Goal: Task Accomplishment & Management: Manage account settings

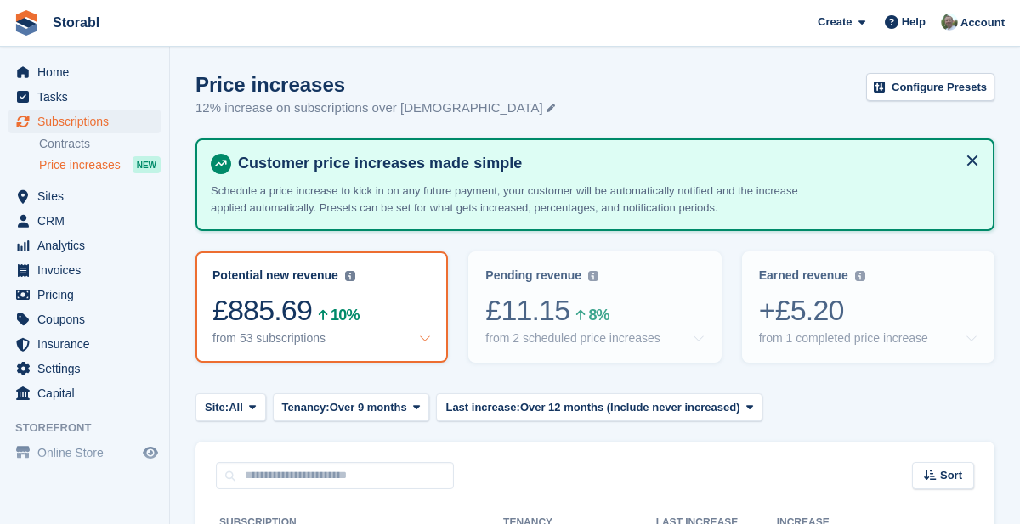
click at [0, 0] on div "Invoice" at bounding box center [0, 0] width 0 height 0
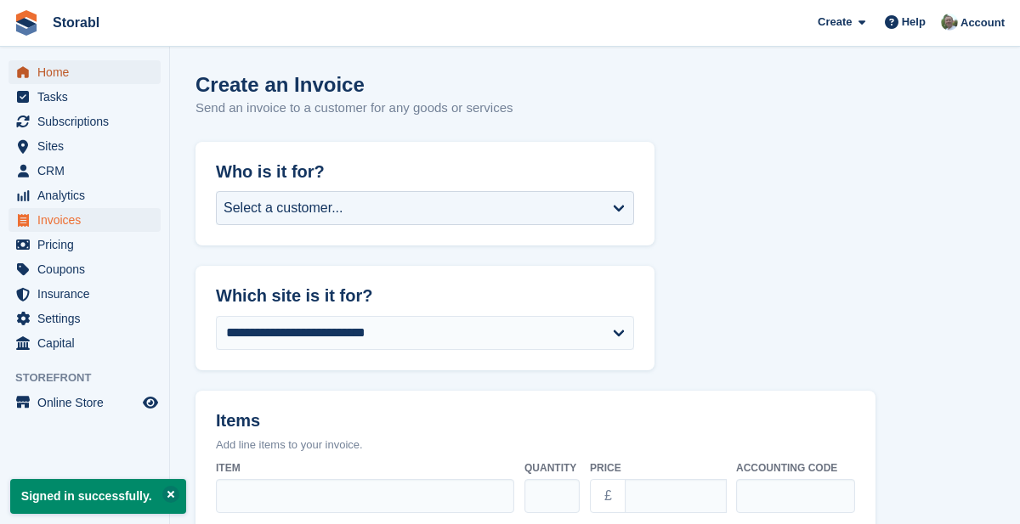
click at [55, 69] on span "Home" at bounding box center [88, 72] width 102 height 24
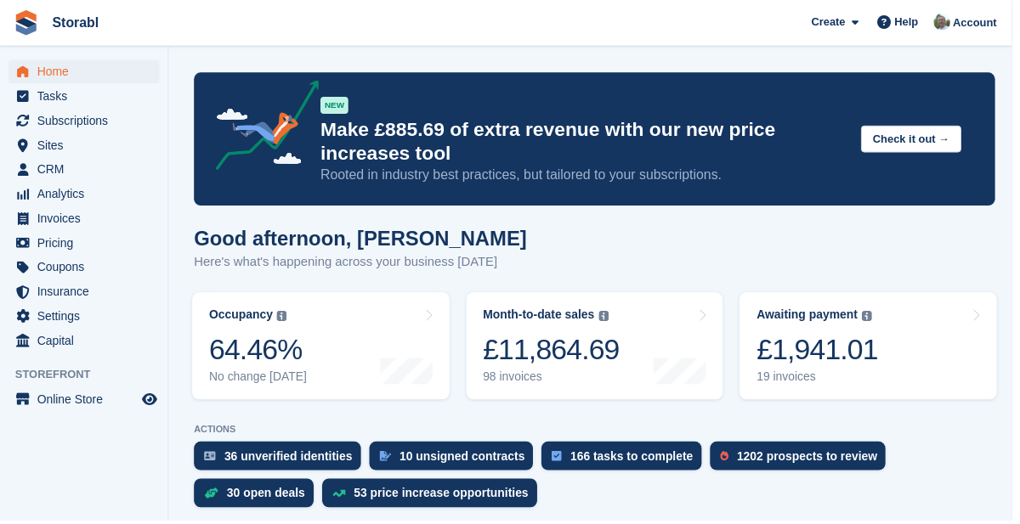
click at [418, 318] on div at bounding box center [409, 317] width 53 height 14
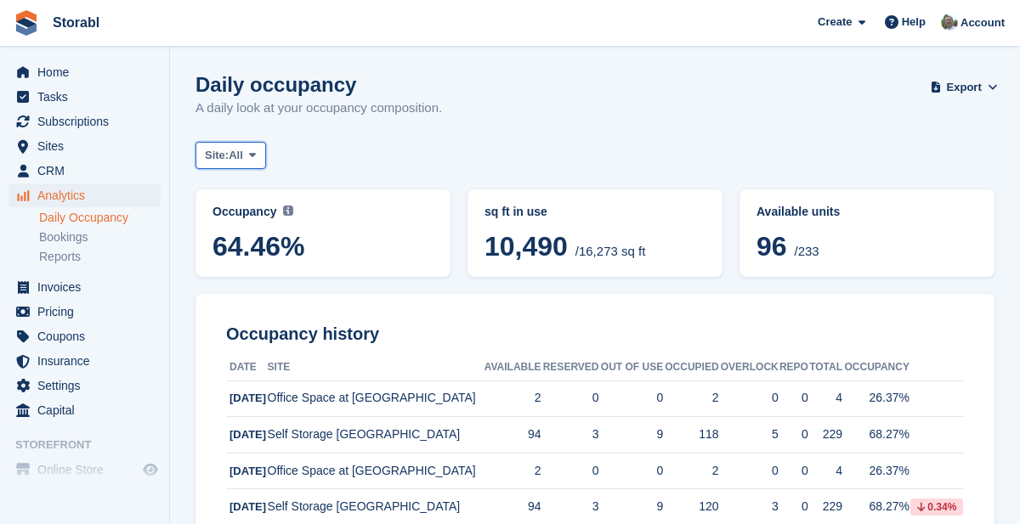
click at [239, 158] on span "All" at bounding box center [236, 155] width 14 height 17
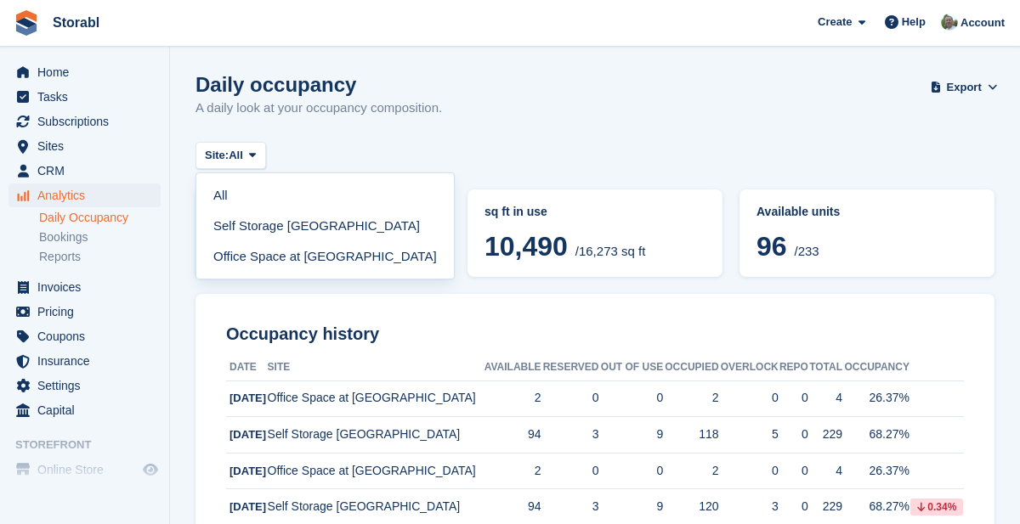
click at [230, 230] on link "Self Storage [GEOGRAPHIC_DATA]" at bounding box center [325, 226] width 244 height 31
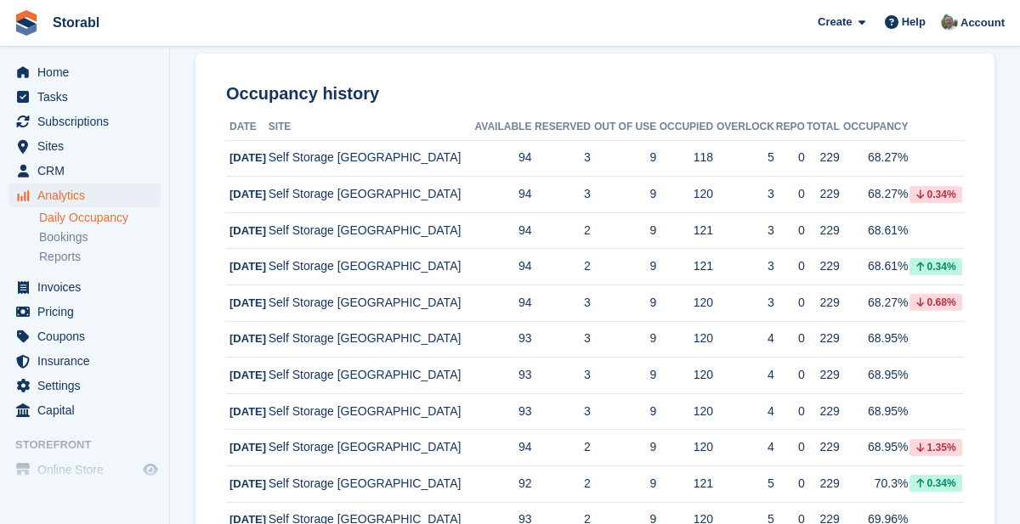
scroll to position [264, 0]
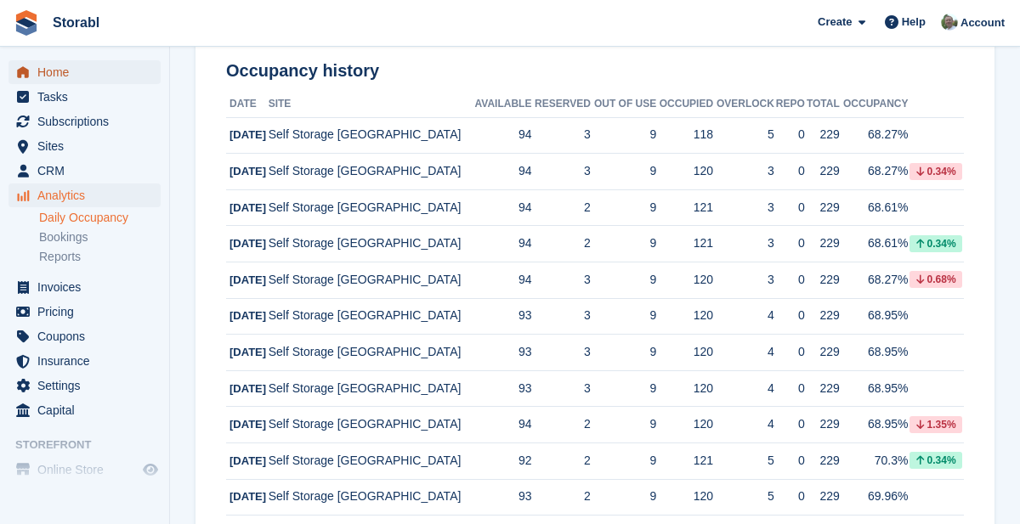
click at [51, 79] on span "Home" at bounding box center [88, 72] width 102 height 24
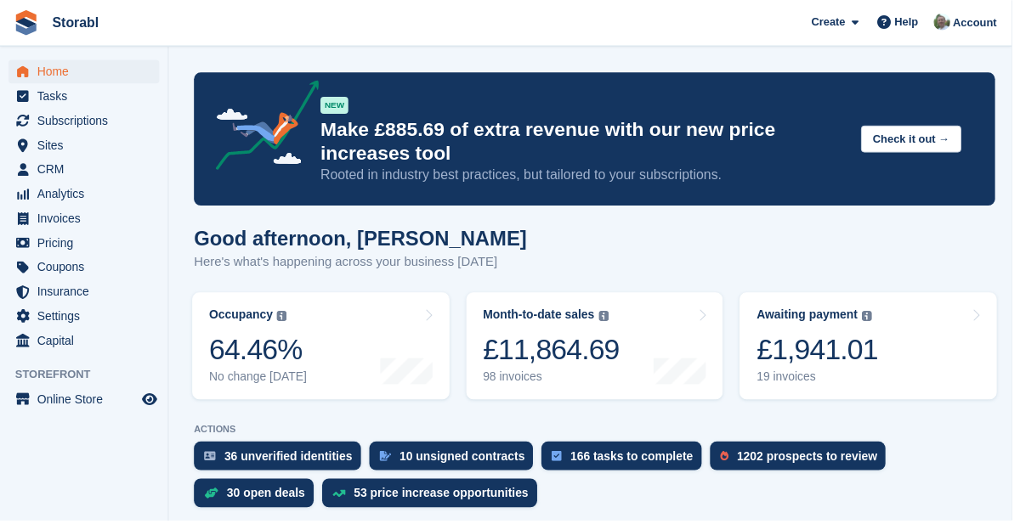
click at [907, 352] on link "Awaiting payment The total outstanding balance on all open invoices. £1,941.01 …" at bounding box center [874, 349] width 259 height 108
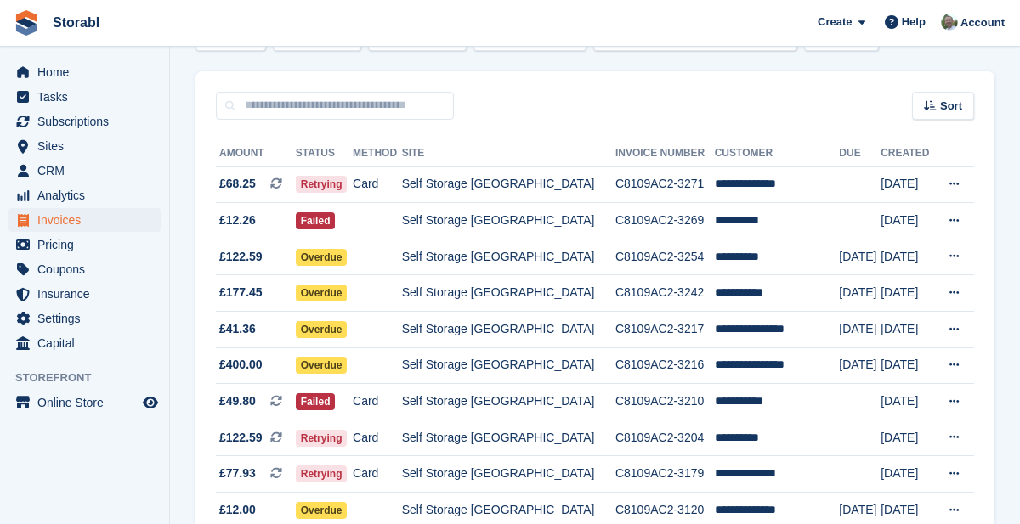
scroll to position [119, 0]
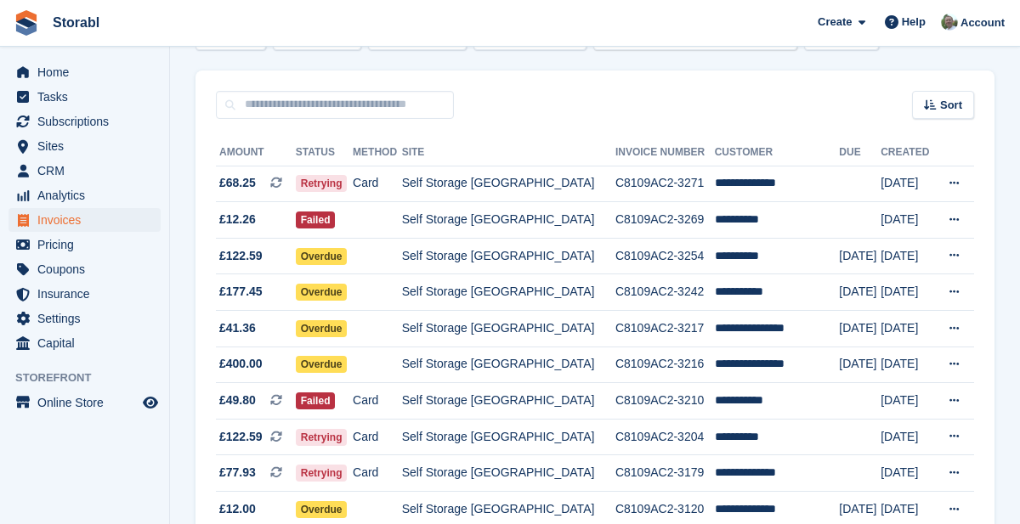
click at [781, 332] on td "**********" at bounding box center [777, 329] width 125 height 37
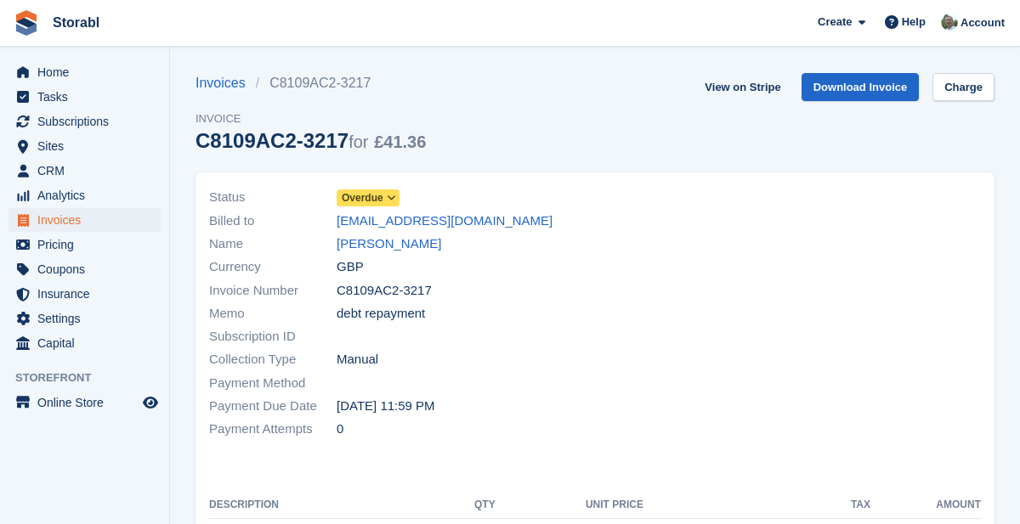
click at [416, 251] on link "[PERSON_NAME]" at bounding box center [389, 245] width 105 height 20
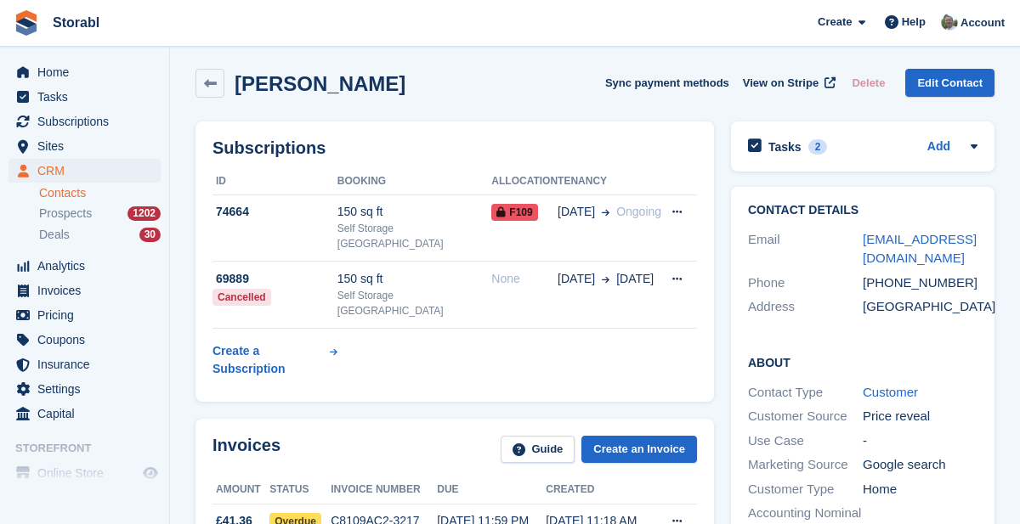
scroll to position [3, 0]
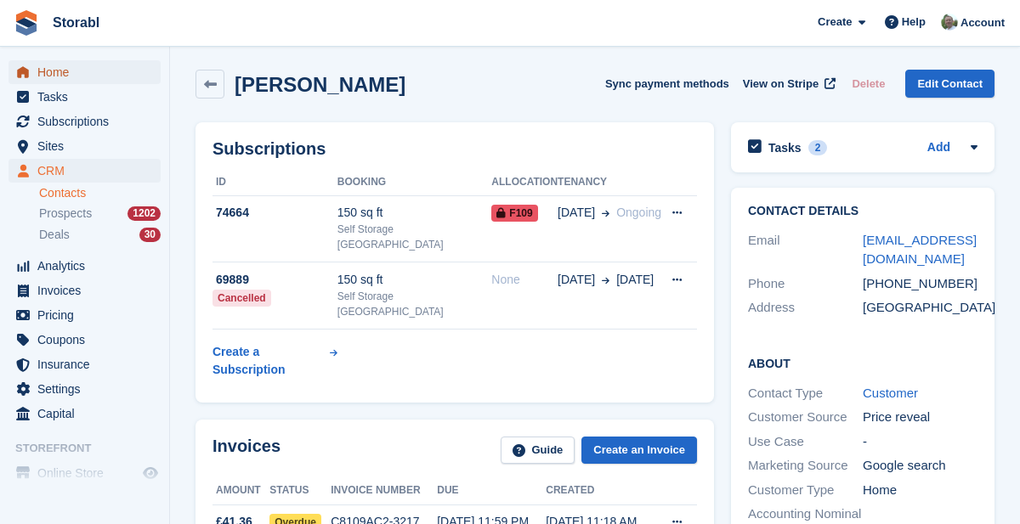
click at [60, 70] on span "Home" at bounding box center [88, 72] width 102 height 24
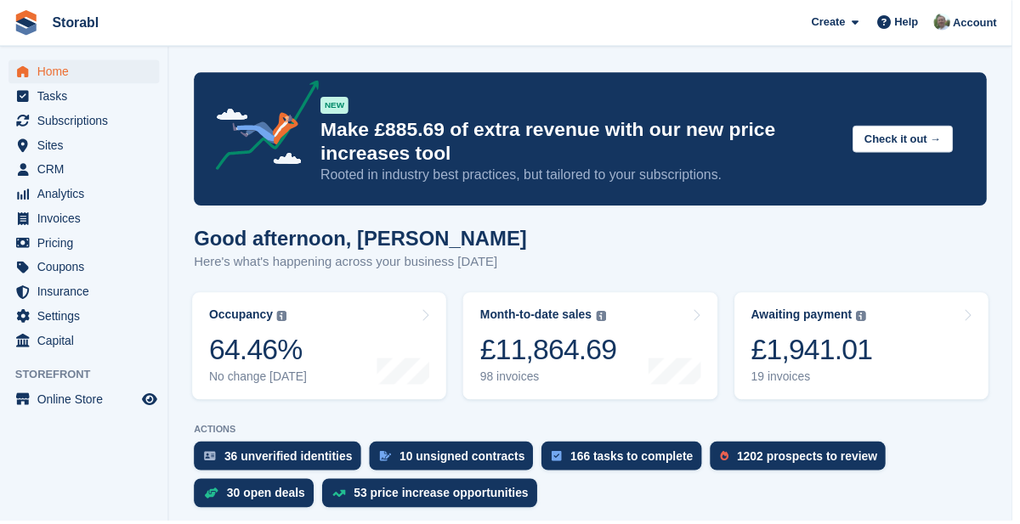
click at [931, 353] on link "Awaiting payment The total outstanding balance on all open invoices. £1,941.01 …" at bounding box center [868, 349] width 256 height 108
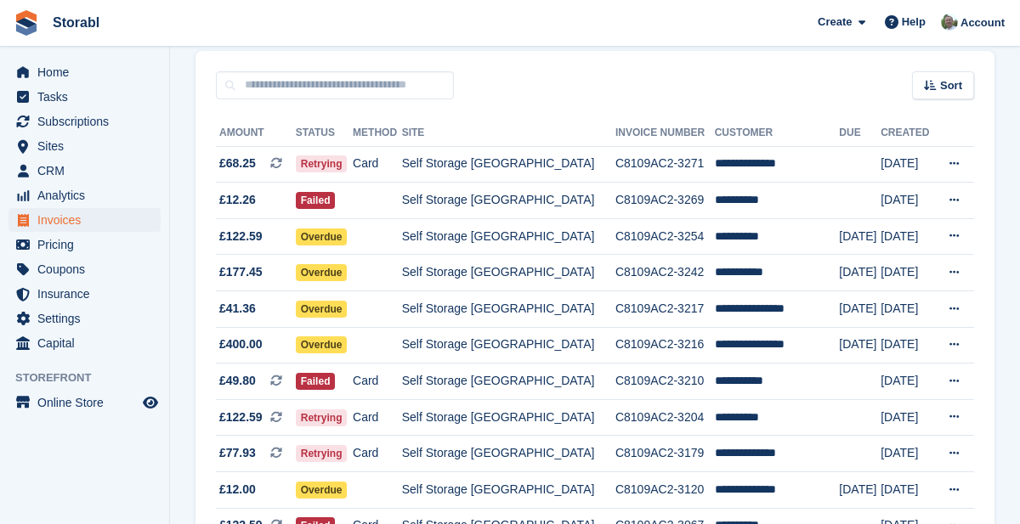
scroll to position [145, 0]
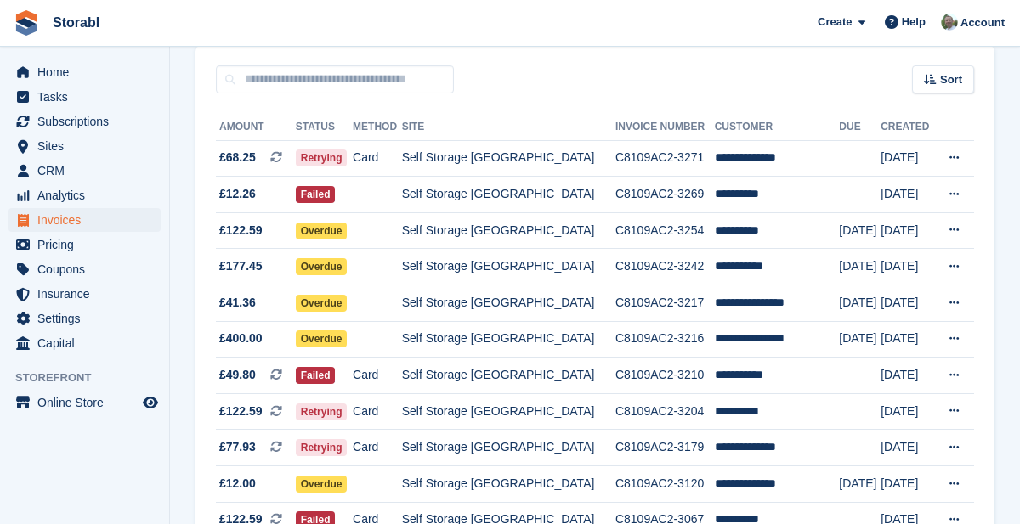
click at [959, 269] on icon at bounding box center [953, 266] width 9 height 11
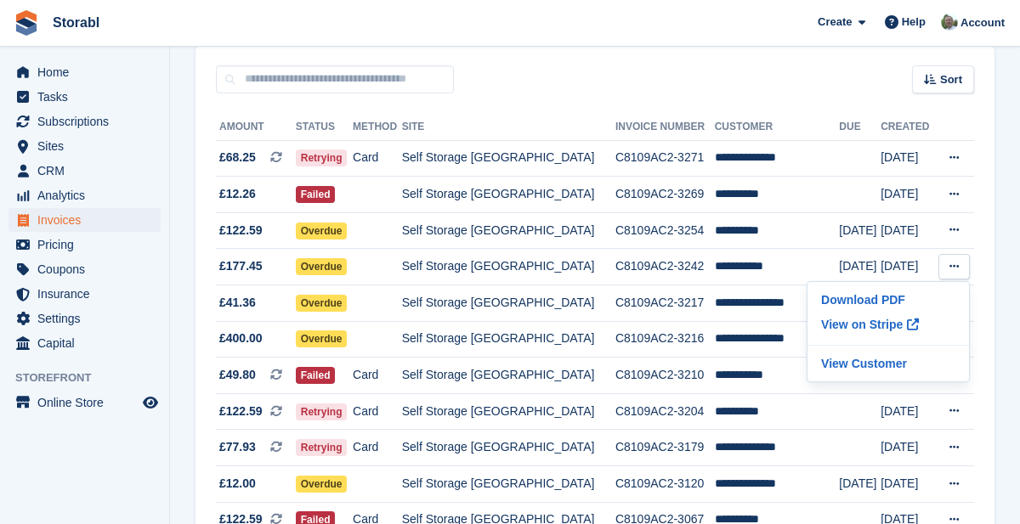
click at [882, 326] on p "View on Stripe" at bounding box center [888, 324] width 148 height 27
click at [1014, 452] on section "Invoices A complete list of invoices for all payments Export Export Invoices Ex…" at bounding box center [595, 257] width 850 height 804
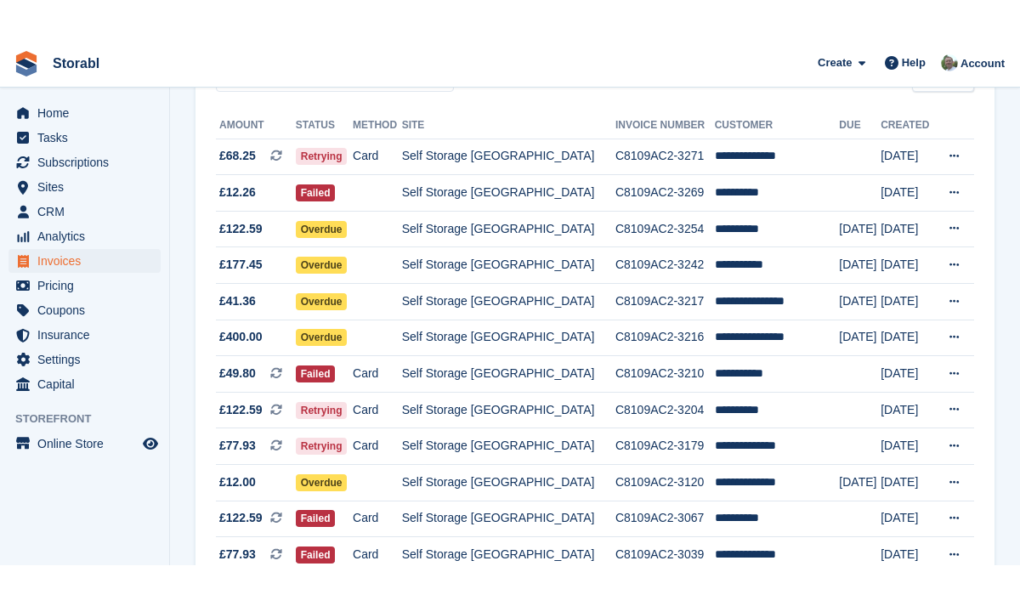
scroll to position [196, 0]
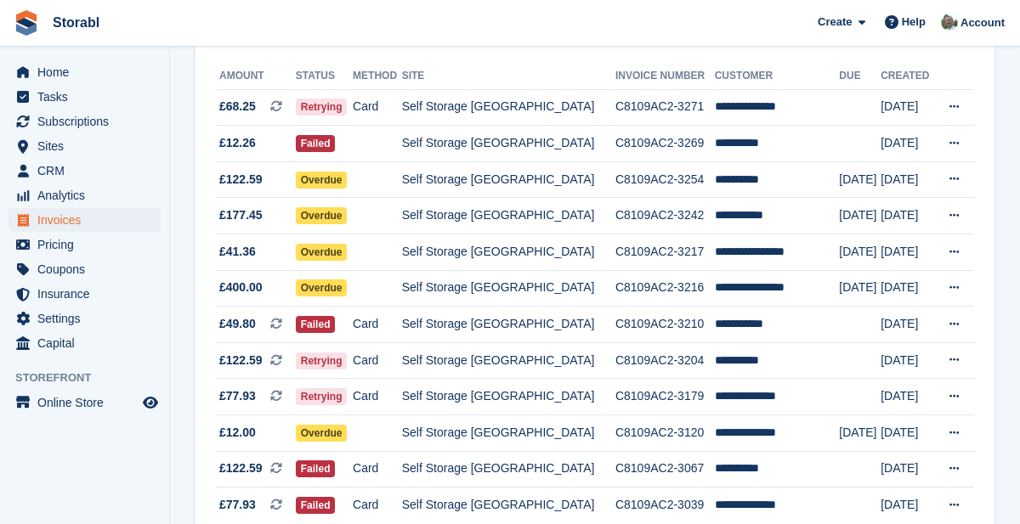
click at [956, 401] on button at bounding box center [953, 397] width 31 height 26
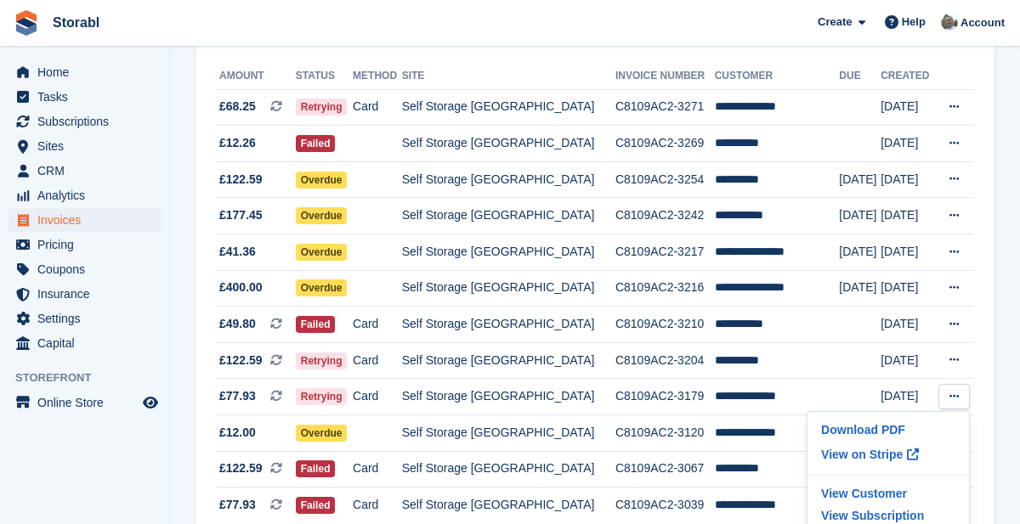
click at [880, 455] on p "View on Stripe" at bounding box center [888, 454] width 148 height 27
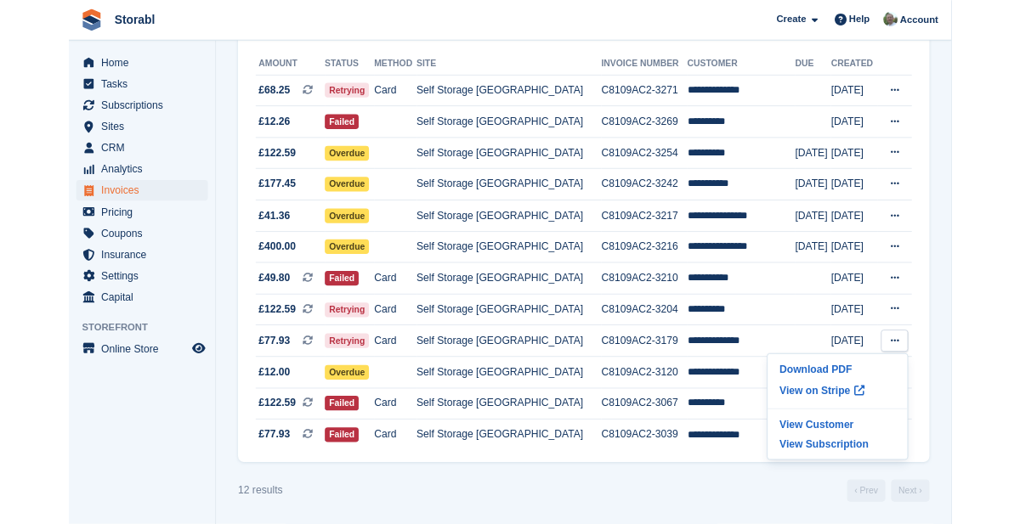
scroll to position [272, 0]
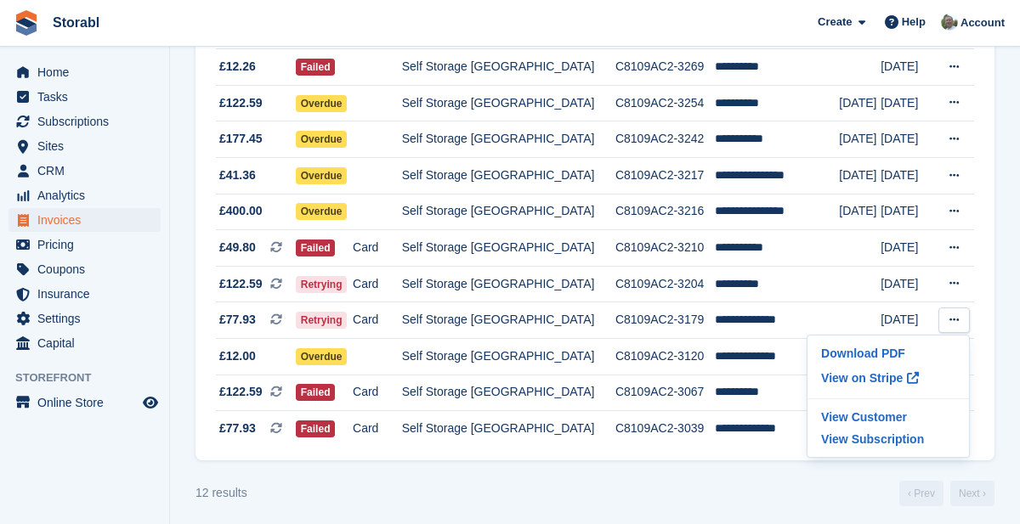
click at [879, 420] on p "View Customer" at bounding box center [888, 417] width 148 height 22
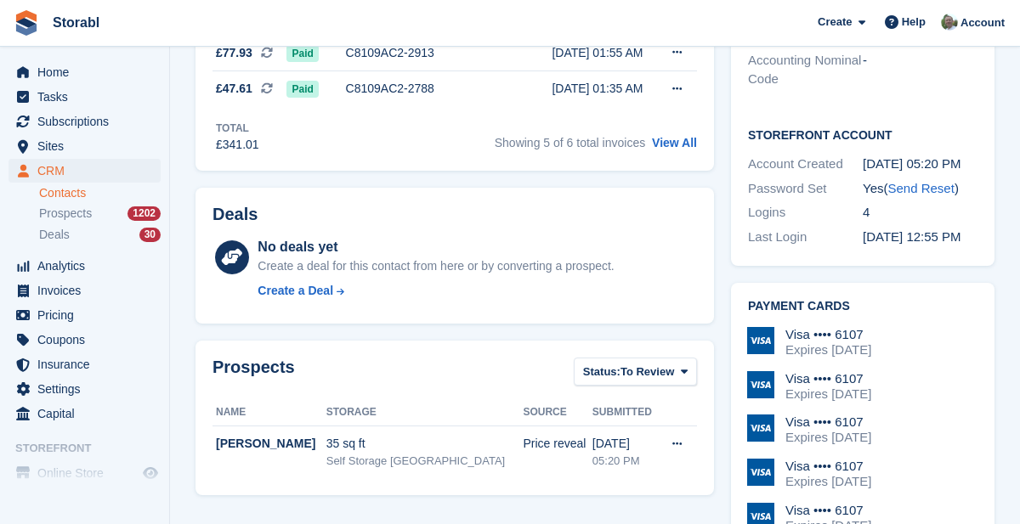
scroll to position [511, 0]
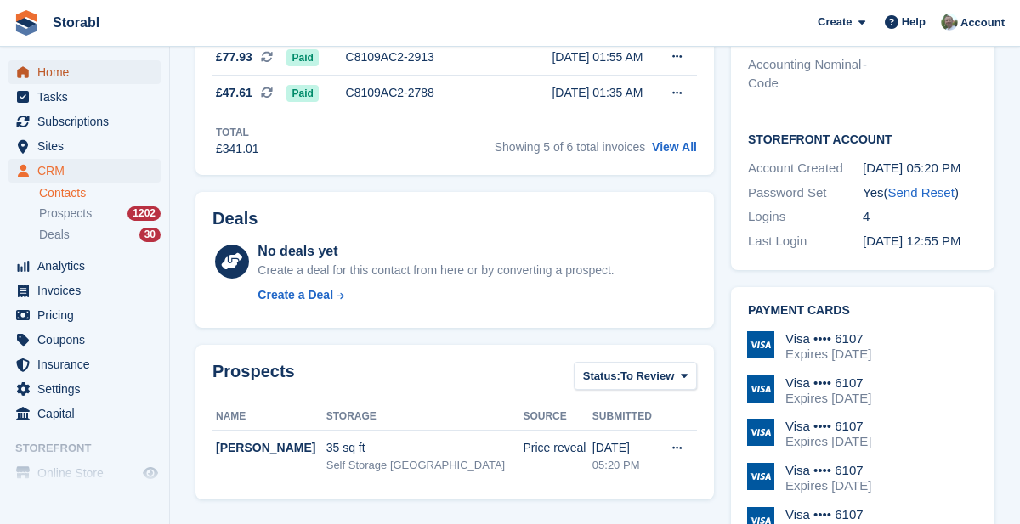
click at [52, 79] on span "Home" at bounding box center [88, 72] width 102 height 24
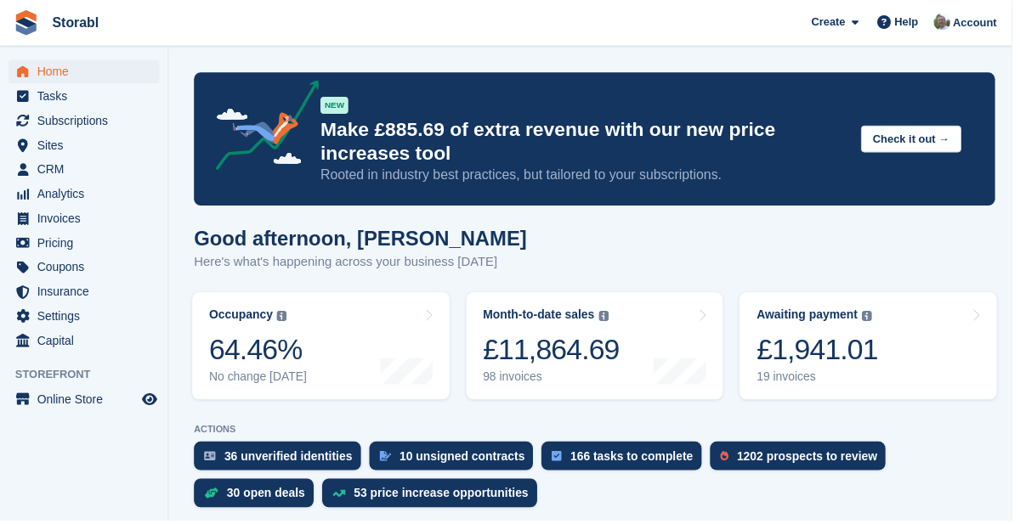
click at [841, 357] on div "£1,941.01" at bounding box center [823, 352] width 122 height 35
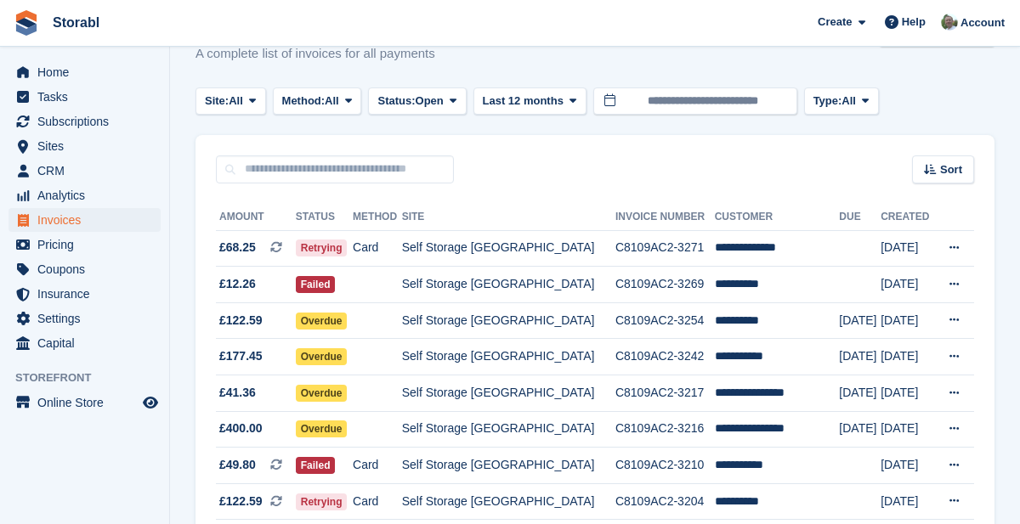
scroll to position [55, 0]
click at [955, 283] on icon at bounding box center [953, 283] width 9 height 11
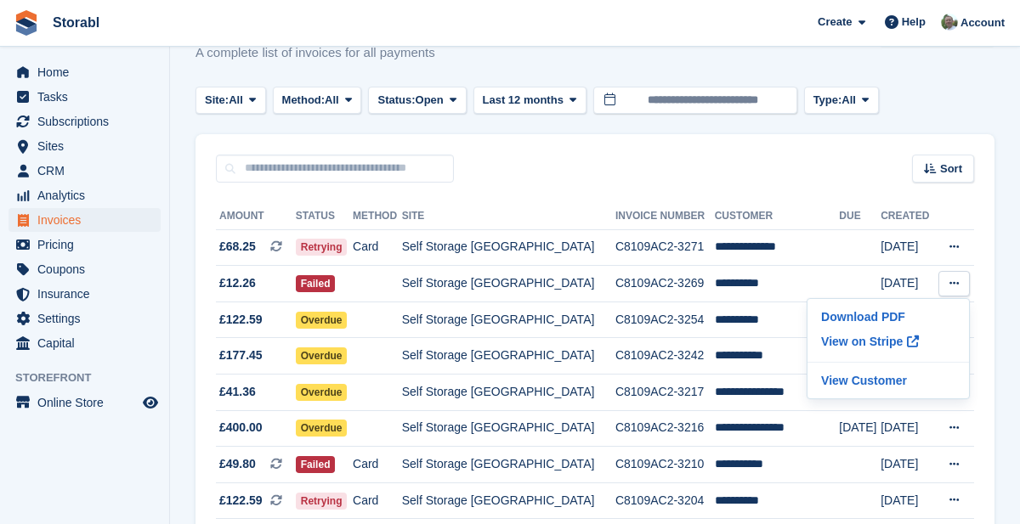
click at [894, 383] on p "View Customer" at bounding box center [888, 381] width 148 height 22
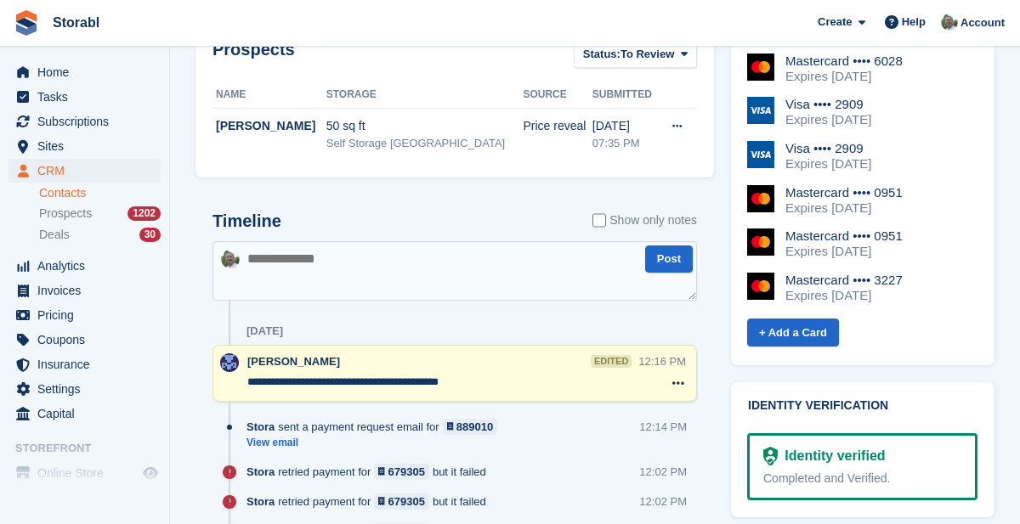
scroll to position [836, 0]
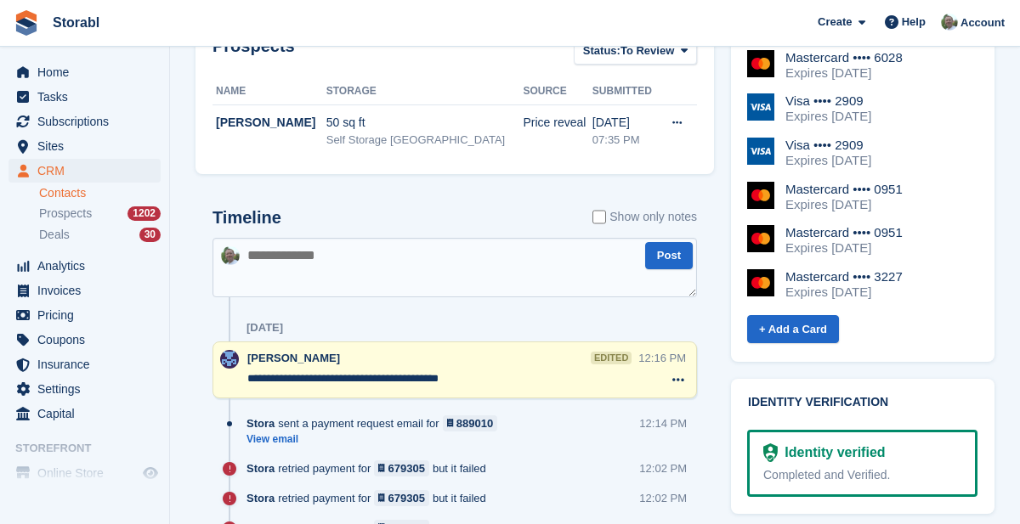
click at [682, 369] on button at bounding box center [678, 380] width 24 height 22
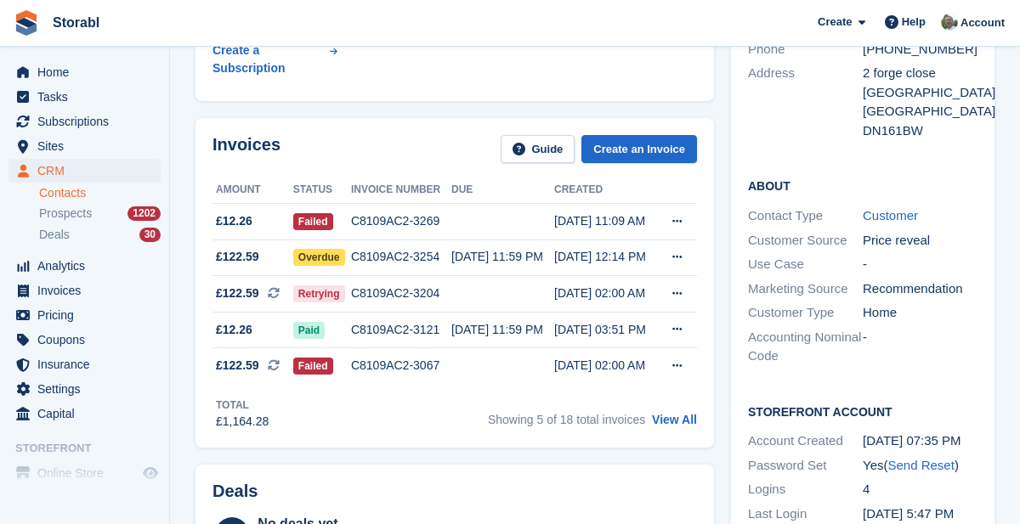
scroll to position [235, 0]
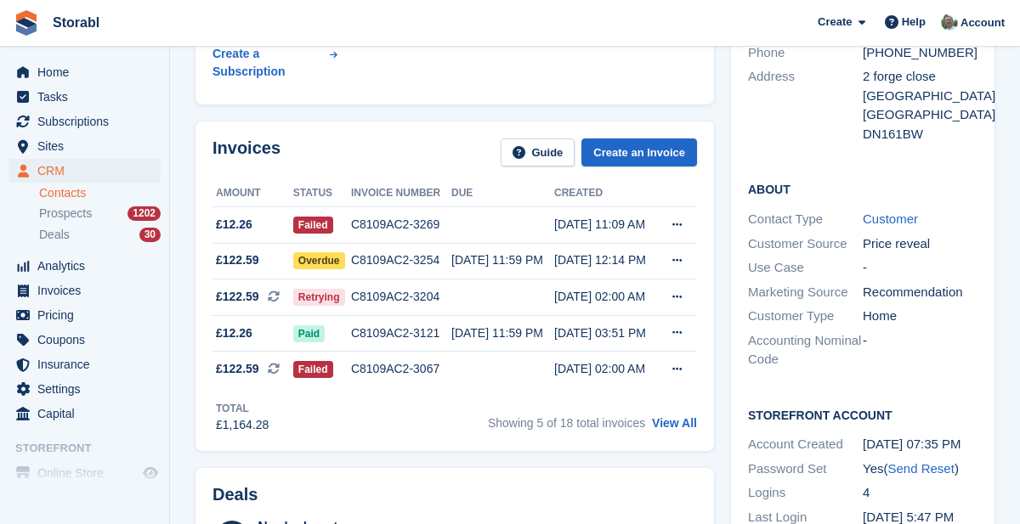
click at [677, 219] on icon at bounding box center [676, 224] width 9 height 11
click at [597, 269] on p "View on Stripe" at bounding box center [611, 282] width 148 height 27
